Goal: Information Seeking & Learning: Compare options

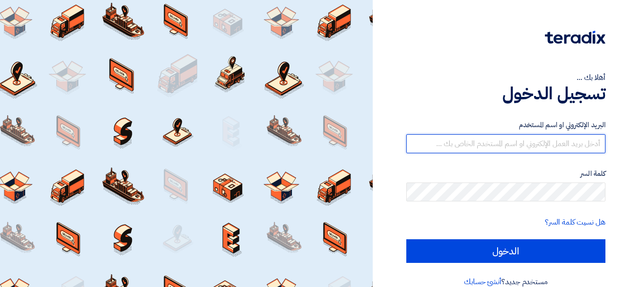
drag, startPoint x: 540, startPoint y: 139, endPoint x: 550, endPoint y: 152, distance: 16.6
click at [540, 139] on input "text" at bounding box center [505, 143] width 199 height 19
type input "[EMAIL_ADDRESS][DOMAIN_NAME]"
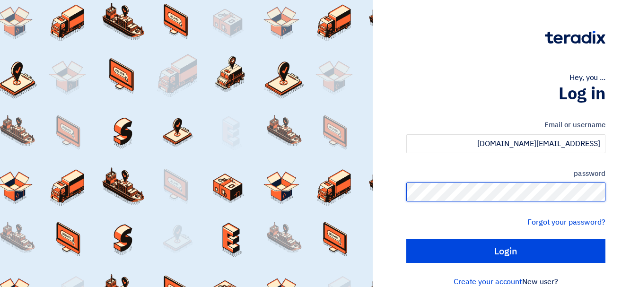
click at [406, 239] on input "Login" at bounding box center [505, 251] width 199 height 24
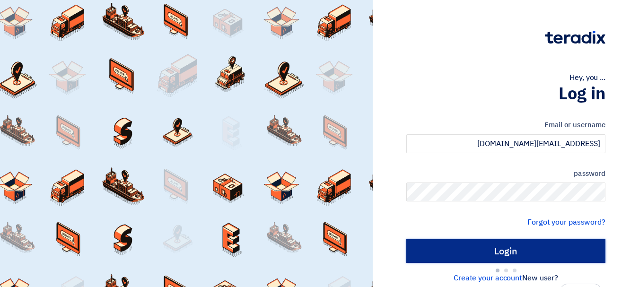
click at [536, 252] on input "Login" at bounding box center [505, 251] width 199 height 24
click at [501, 251] on input "Login" at bounding box center [505, 251] width 199 height 24
type input "Sign in"
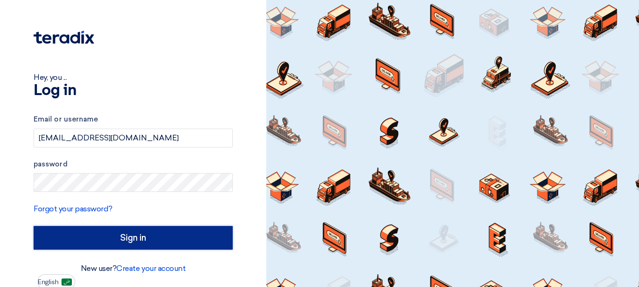
click at [111, 241] on input "Sign in" at bounding box center [133, 238] width 199 height 24
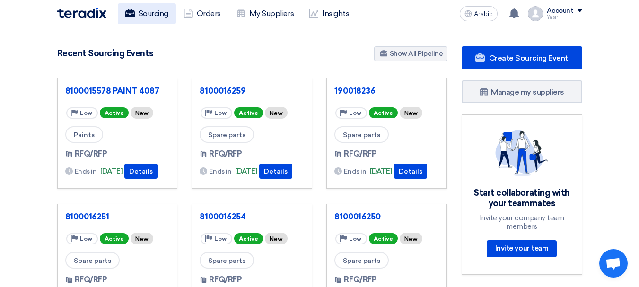
click at [143, 16] on font "Sourcing" at bounding box center [154, 13] width 30 height 9
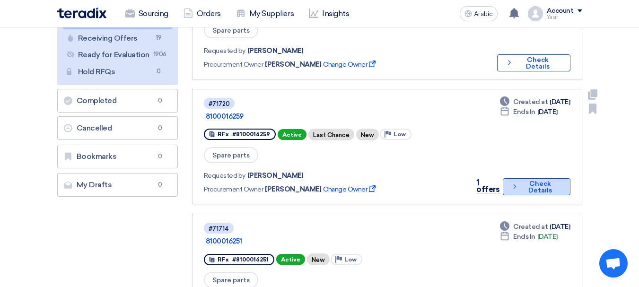
click at [535, 180] on font "Check Details" at bounding box center [540, 187] width 24 height 15
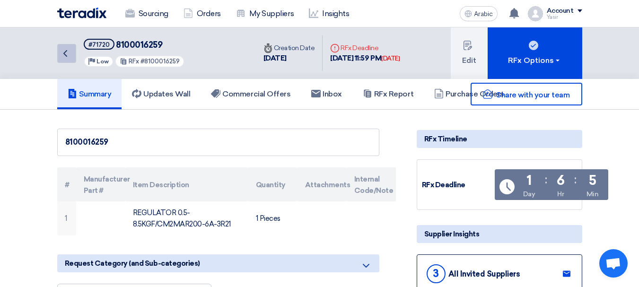
click at [64, 54] on use at bounding box center [65, 53] width 4 height 7
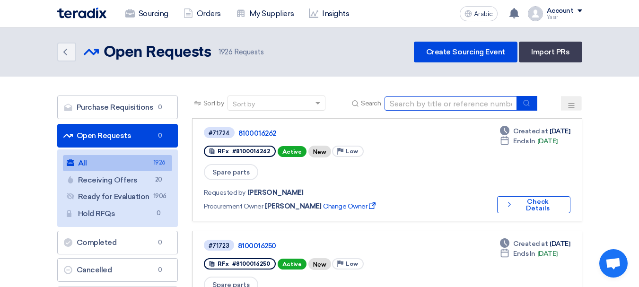
click at [437, 108] on input at bounding box center [451, 104] width 132 height 14
type input "16240"
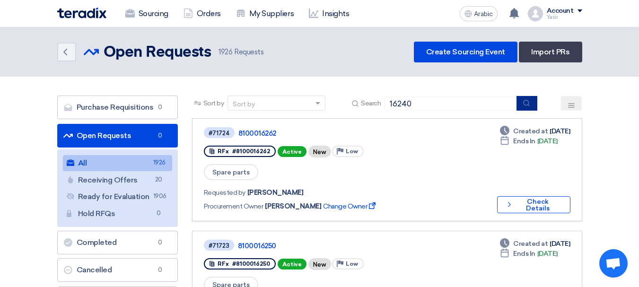
click at [530, 100] on icon "submit" at bounding box center [527, 103] width 8 height 8
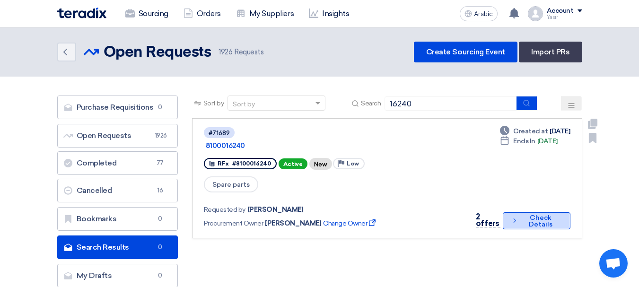
click at [525, 215] on font "Check Details" at bounding box center [541, 221] width 40 height 13
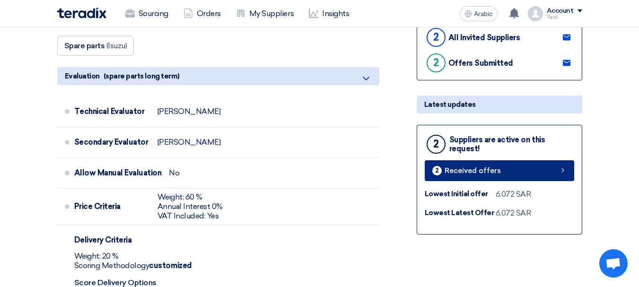
click at [534, 175] on link "2 Received offers" at bounding box center [499, 170] width 149 height 21
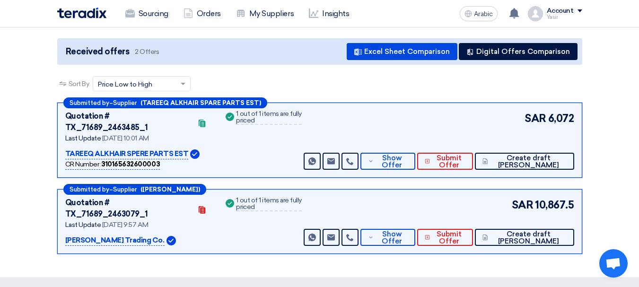
scroll to position [95, 0]
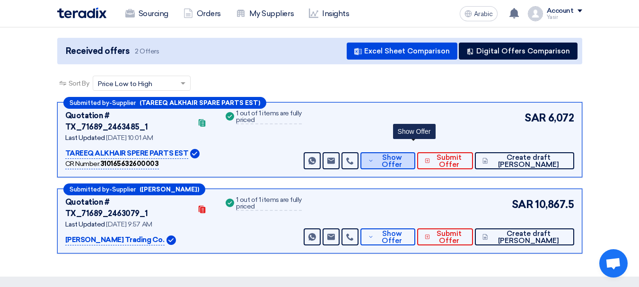
click at [402, 153] on font "Show Offer" at bounding box center [392, 161] width 20 height 16
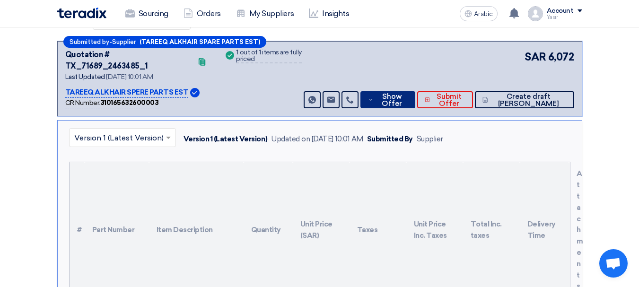
scroll to position [237, 0]
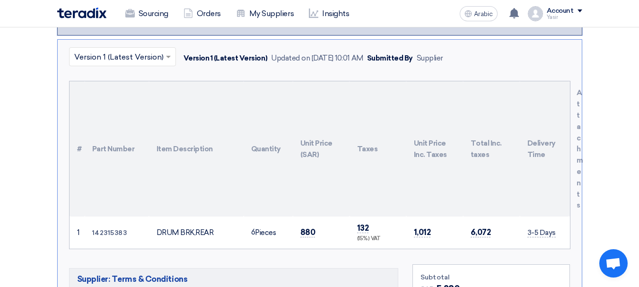
click at [296, 218] on td "880" at bounding box center [321, 233] width 57 height 32
click at [304, 228] on font "880" at bounding box center [307, 232] width 15 height 9
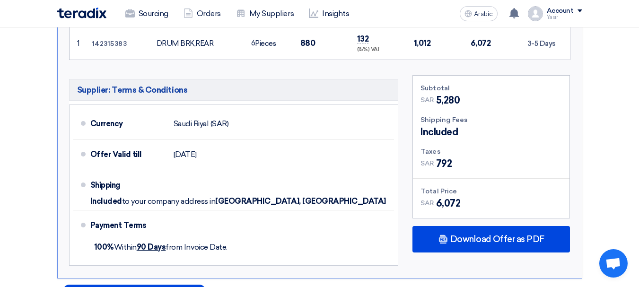
scroll to position [615, 0]
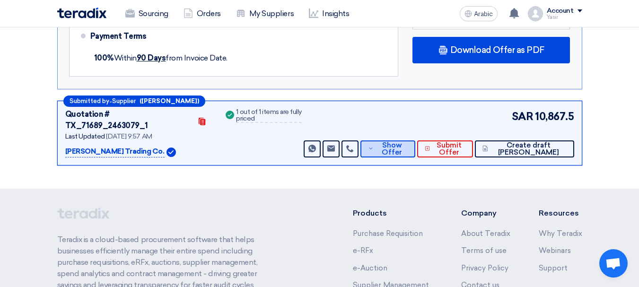
click at [402, 141] on font "Show Offer" at bounding box center [392, 149] width 20 height 16
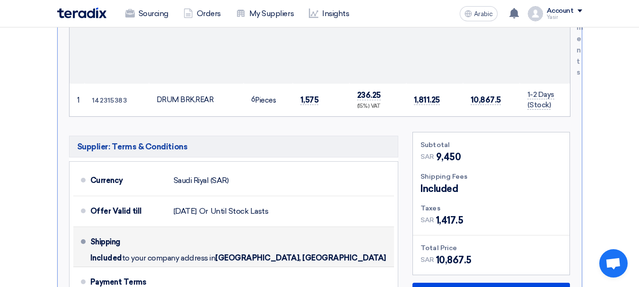
scroll to position [378, 0]
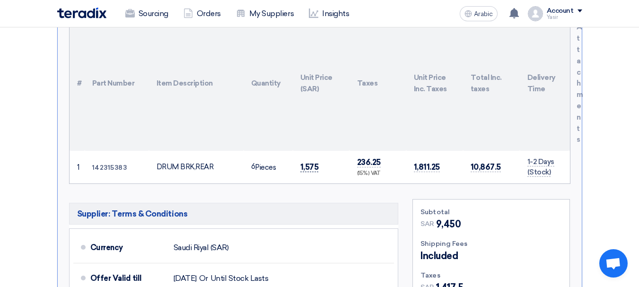
click at [315, 162] on font "1,575" at bounding box center [309, 166] width 18 height 9
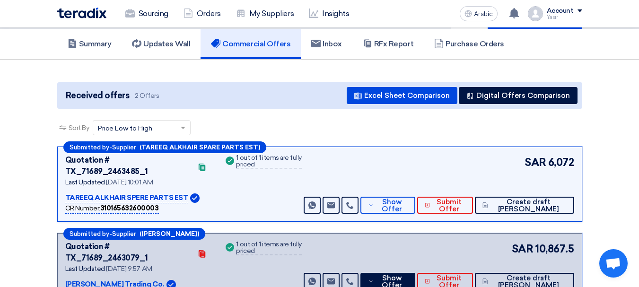
scroll to position [0, 0]
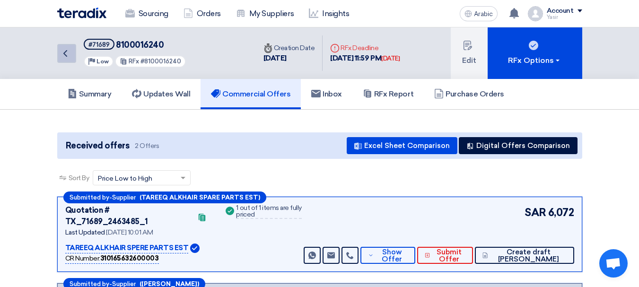
click at [66, 57] on icon "Back" at bounding box center [65, 53] width 11 height 11
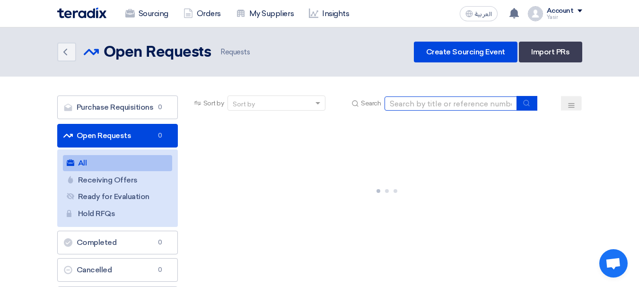
click at [432, 99] on input at bounding box center [451, 104] width 132 height 14
type input "16241"
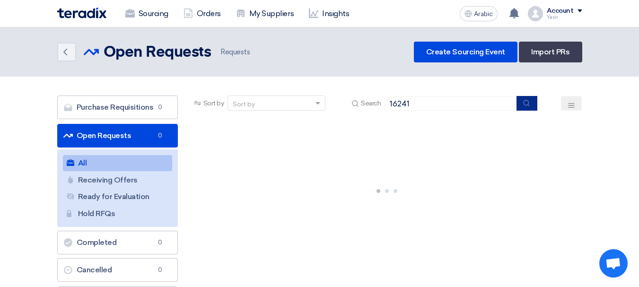
click at [525, 105] on icon "submit" at bounding box center [527, 103] width 8 height 8
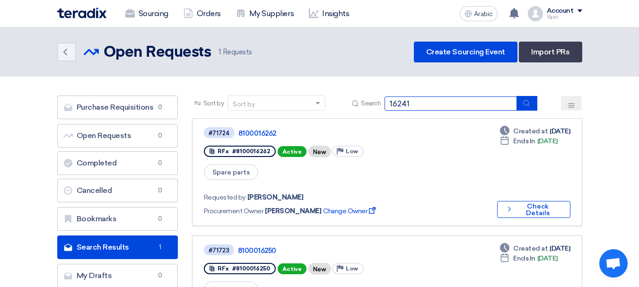
click at [441, 103] on input "16241" at bounding box center [451, 104] width 132 height 14
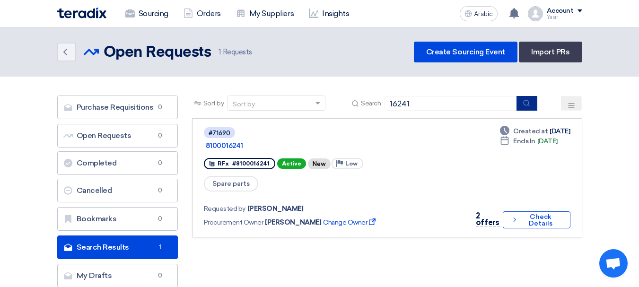
click at [527, 109] on button "submit" at bounding box center [527, 103] width 21 height 15
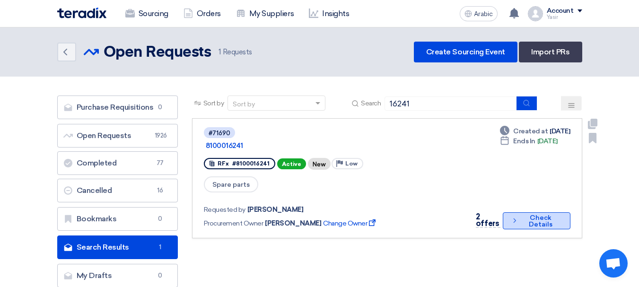
click at [529, 214] on font "Check Details" at bounding box center [541, 221] width 24 height 15
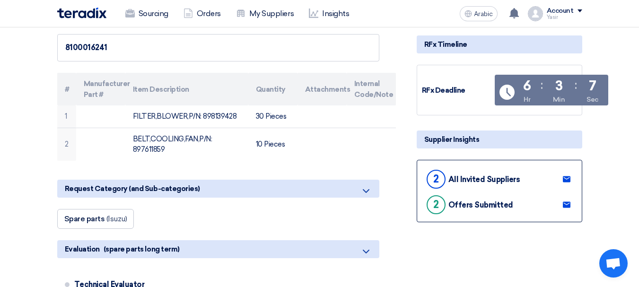
scroll to position [189, 0]
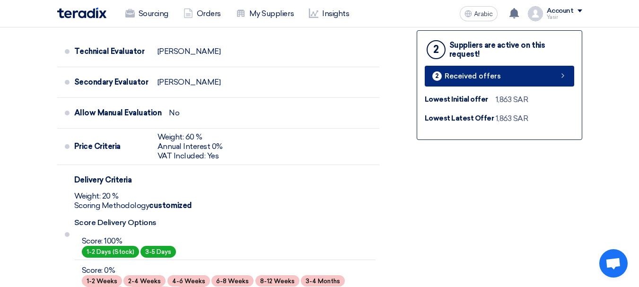
click at [491, 87] on link "2 Received offers" at bounding box center [499, 76] width 149 height 21
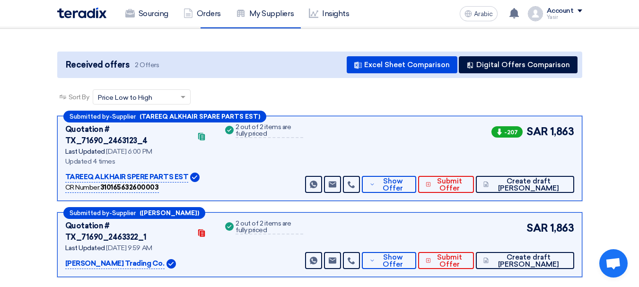
scroll to position [142, 0]
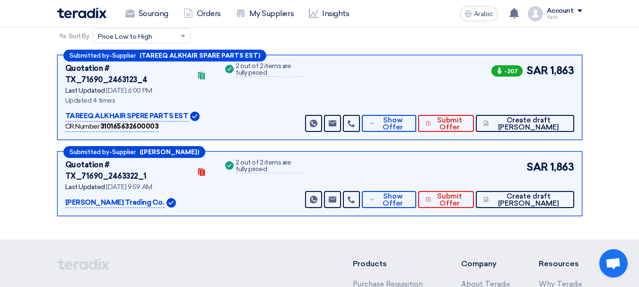
drag, startPoint x: 546, startPoint y: 70, endPoint x: 614, endPoint y: 75, distance: 67.8
click at [614, 75] on section "Received offers 2 Offers Excel Sheet Comparison Digital Offers Comparison Sort …" at bounding box center [319, 104] width 639 height 272
drag, startPoint x: 552, startPoint y: 153, endPoint x: 615, endPoint y: 172, distance: 65.6
click at [615, 172] on section "Received offers 2 Offers Excel Sheet Comparison Digital Offers Comparison Sort …" at bounding box center [319, 104] width 639 height 272
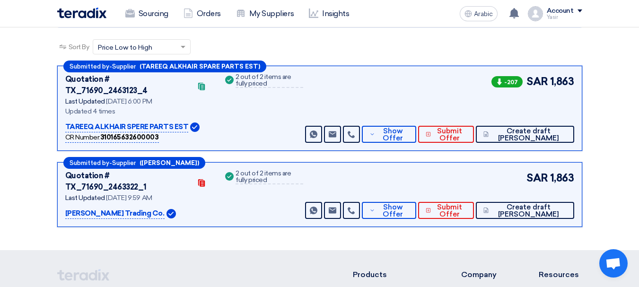
scroll to position [0, 0]
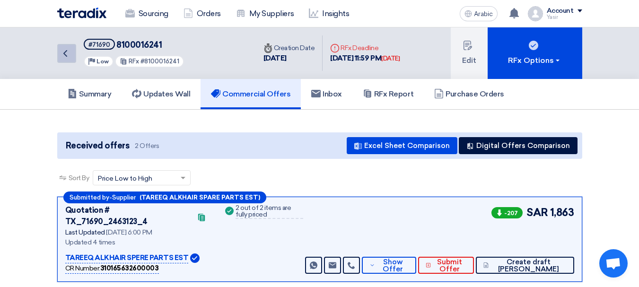
click at [72, 57] on link "Back" at bounding box center [66, 53] width 19 height 19
